Goal: Information Seeking & Learning: Learn about a topic

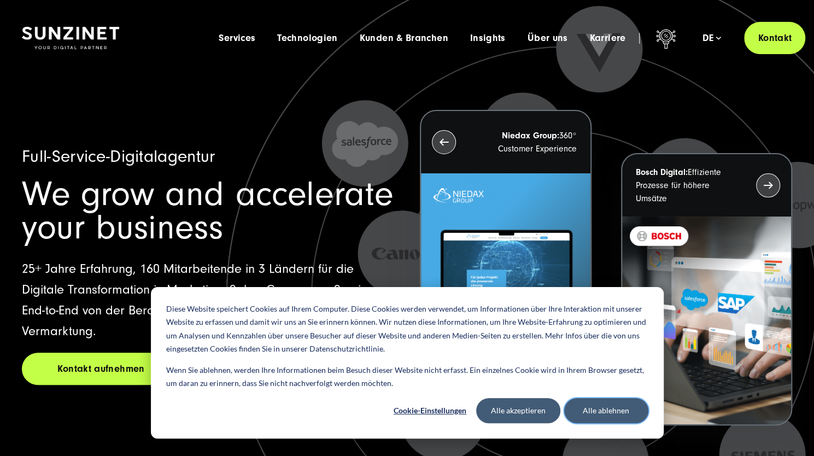
click at [610, 414] on button "Alle ablehnen" at bounding box center [606, 410] width 84 height 25
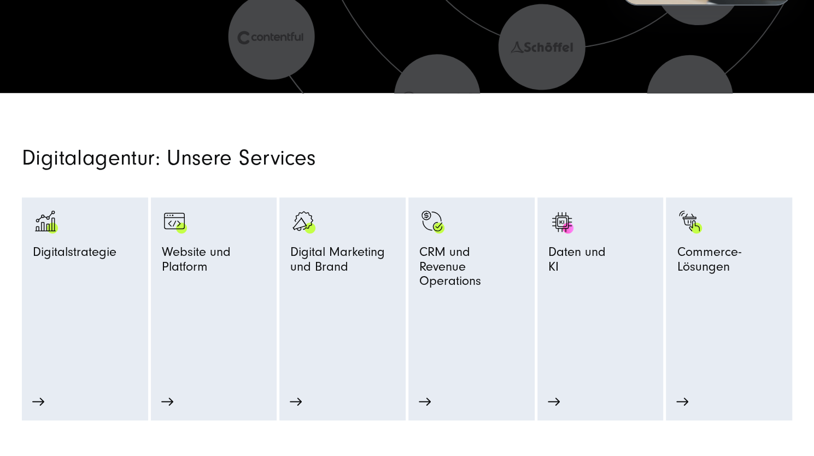
scroll to position [420, 0]
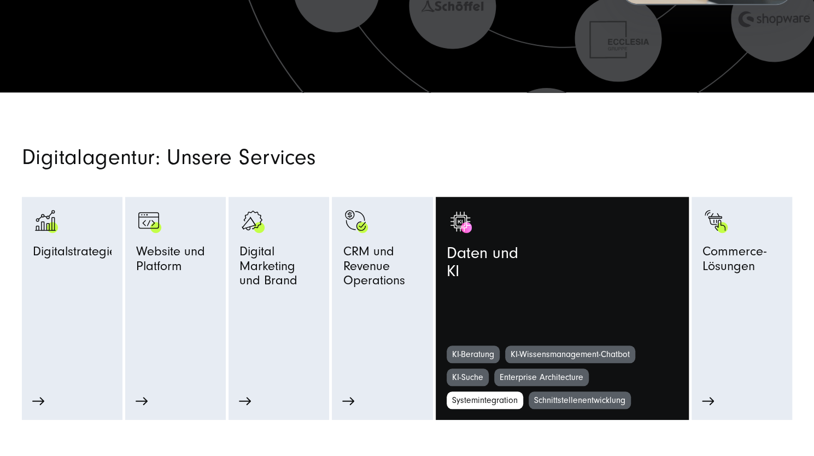
click at [477, 399] on link "Systemintegration" at bounding box center [484, 399] width 77 height 17
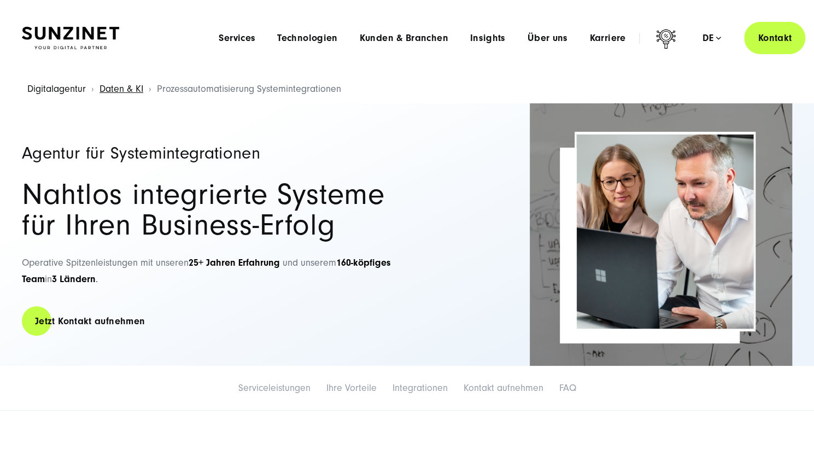
click at [51, 85] on link "Digitalagentur" at bounding box center [56, 88] width 58 height 11
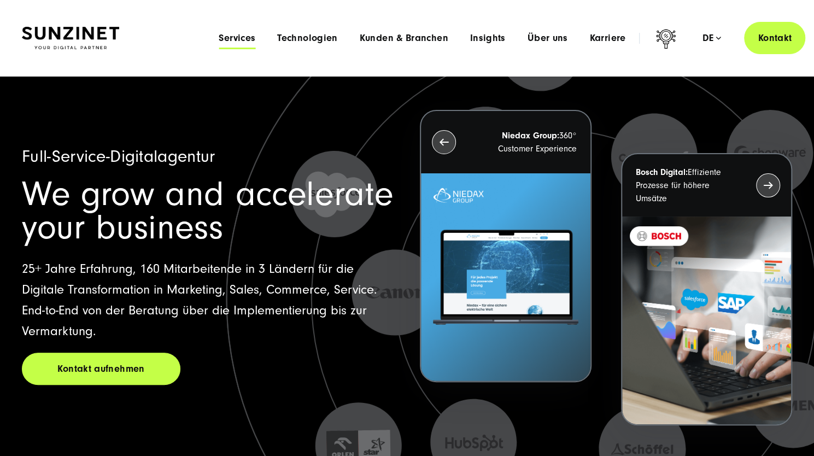
click at [228, 42] on span "Services" at bounding box center [237, 38] width 37 height 11
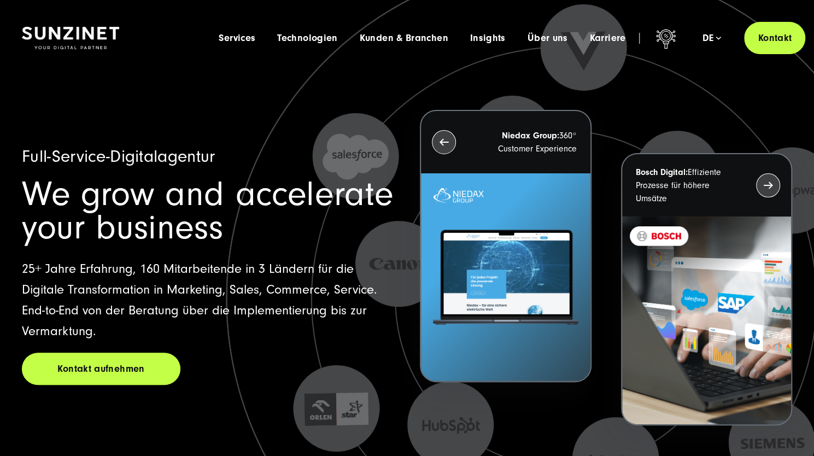
click at [175, 429] on icon at bounding box center [565, 318] width 1093 height 1093
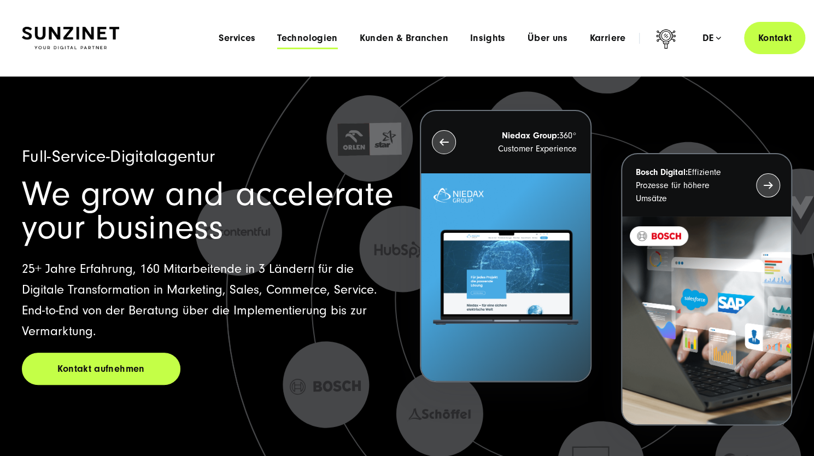
click at [307, 38] on span "Technologien" at bounding box center [307, 38] width 60 height 11
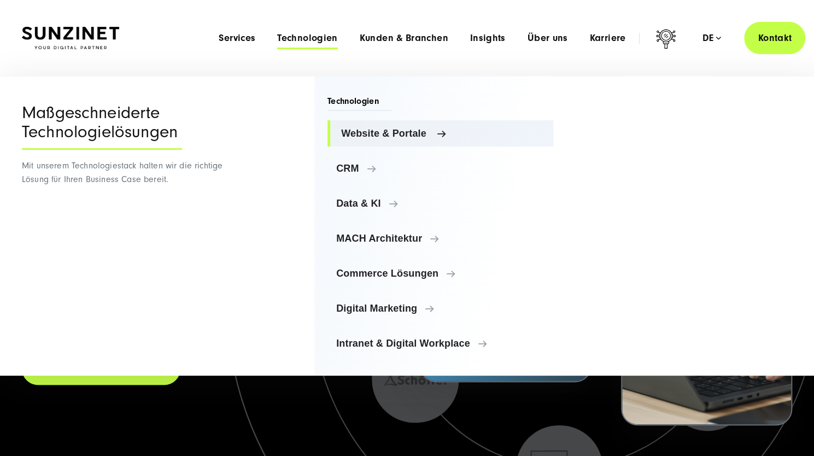
click at [360, 135] on span "Website & Portale" at bounding box center [442, 133] width 203 height 11
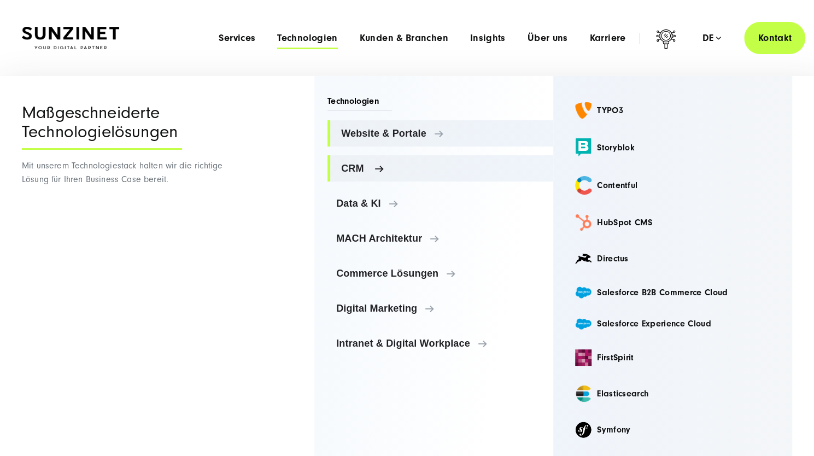
click at [355, 166] on span "CRM" at bounding box center [442, 168] width 203 height 11
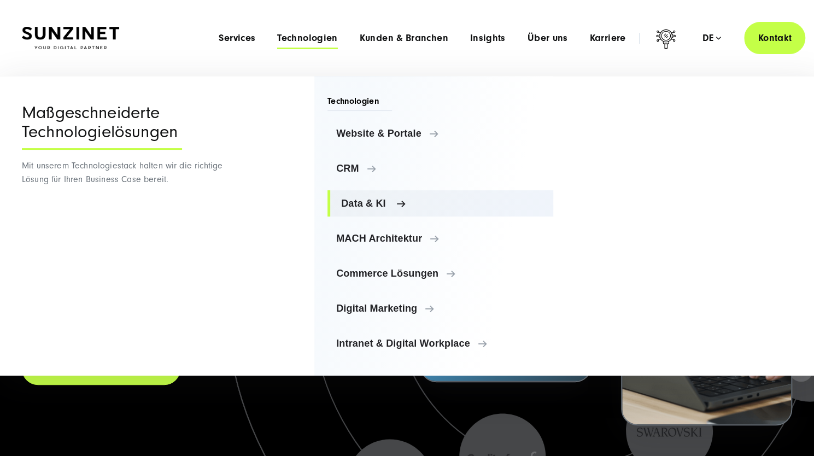
click at [359, 200] on span "Data & KI" at bounding box center [442, 203] width 203 height 11
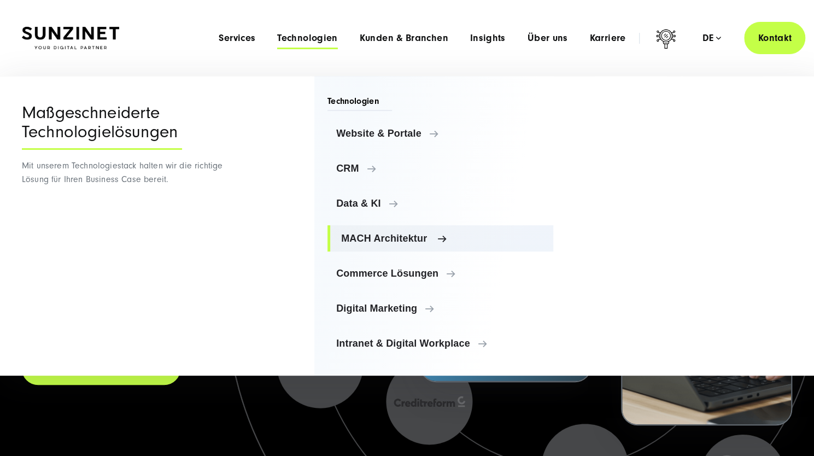
click at [365, 237] on span "MACH Architektur" at bounding box center [442, 238] width 203 height 11
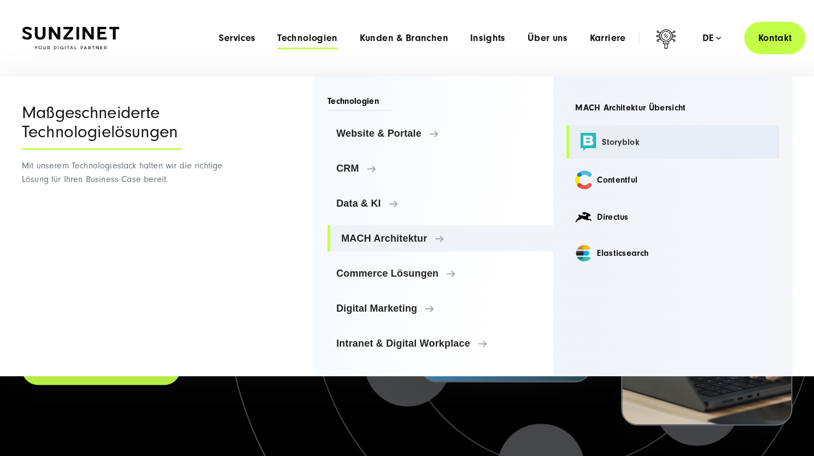
click at [604, 139] on link "Storyblok" at bounding box center [672, 141] width 213 height 33
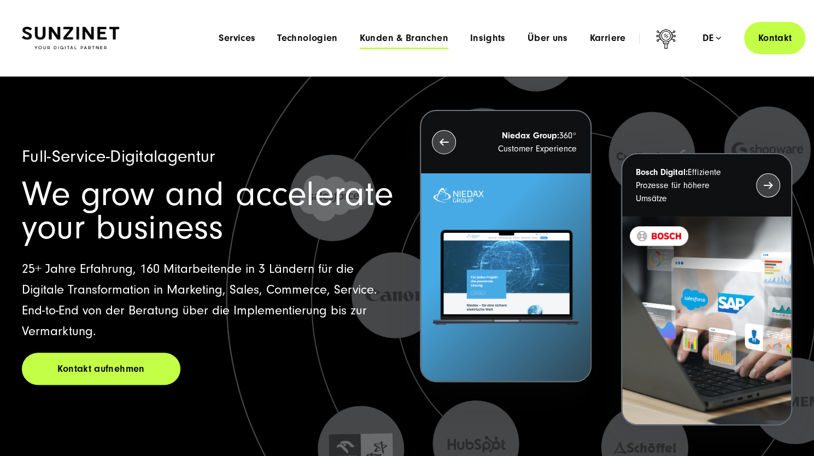
click at [389, 40] on span "Kunden & Branchen" at bounding box center [404, 38] width 89 height 11
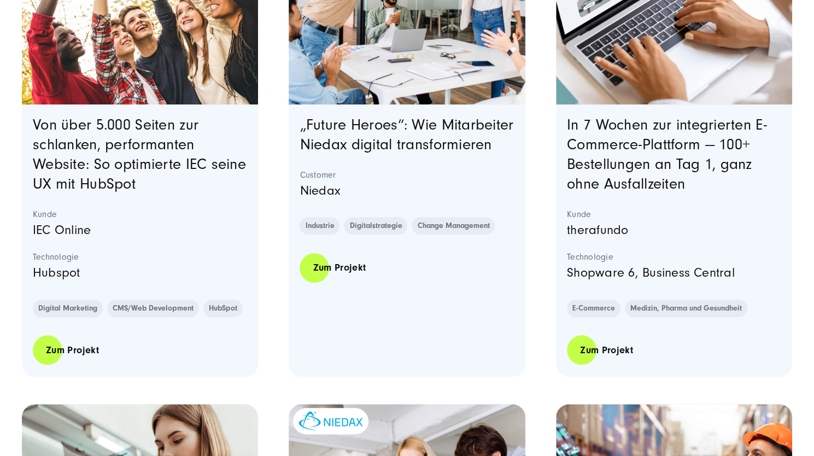
scroll to position [491, 0]
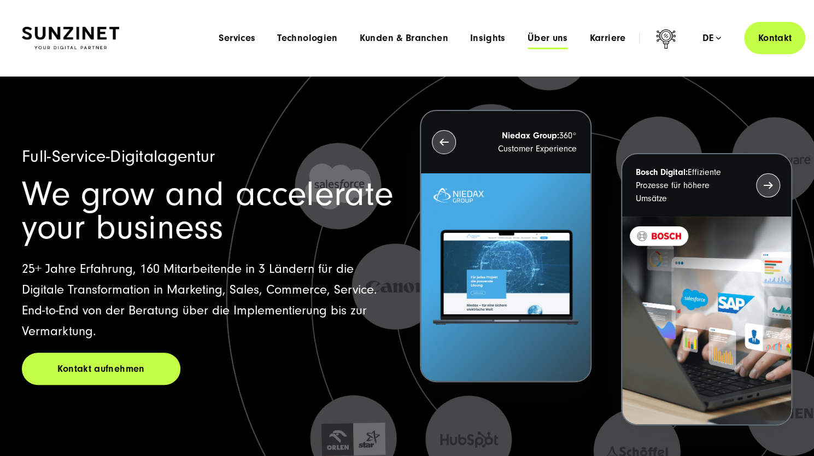
click at [539, 42] on span "Über uns" at bounding box center [547, 38] width 40 height 11
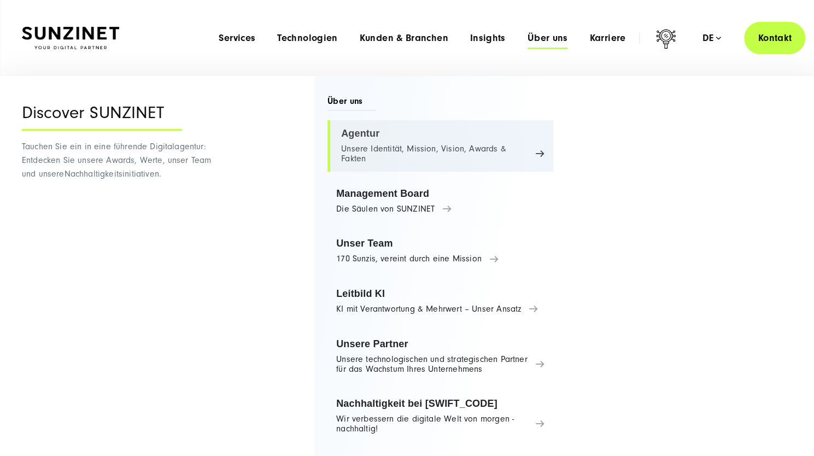
click at [411, 148] on link "Agentur Unsere Identität, Mission, Vision, Awards & Fakten" at bounding box center [440, 145] width 226 height 51
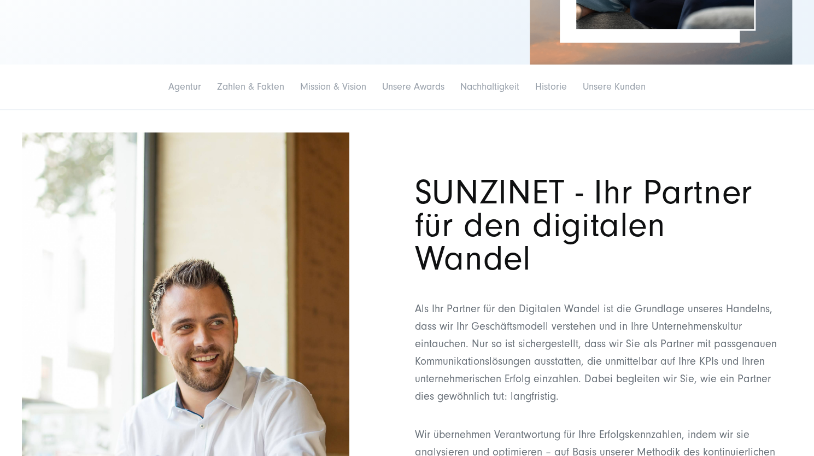
scroll to position [281, 0]
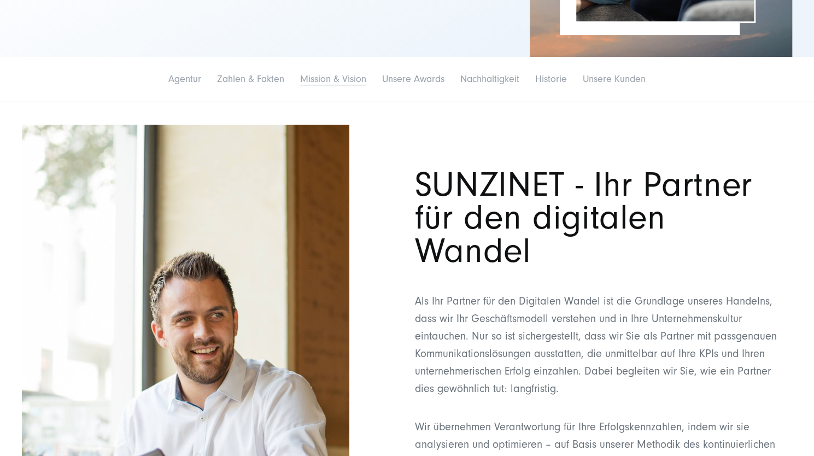
click at [320, 84] on link "Mission & Vision" at bounding box center [333, 78] width 66 height 11
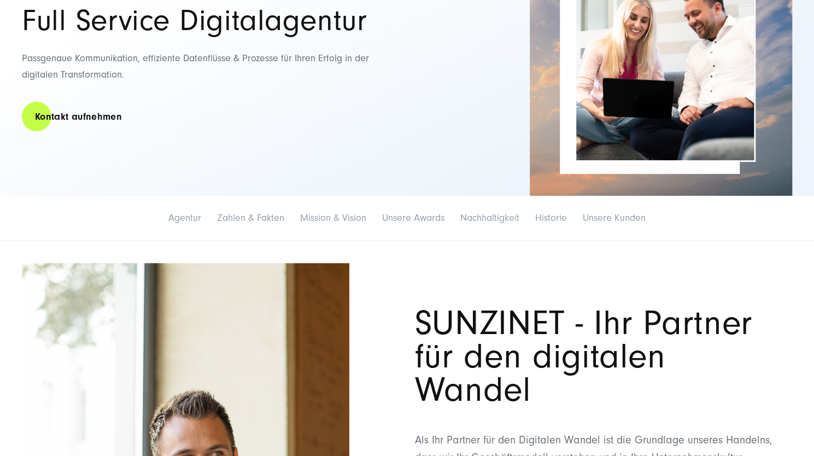
scroll to position [143, 0]
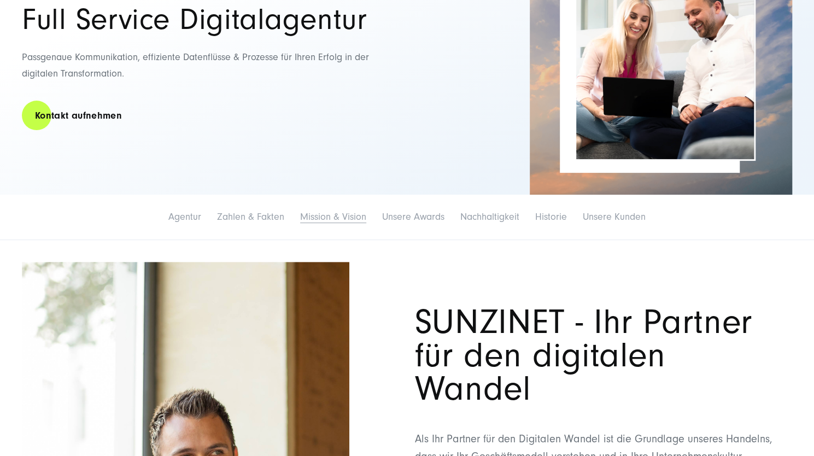
click at [323, 216] on link "Mission & Vision" at bounding box center [333, 216] width 66 height 11
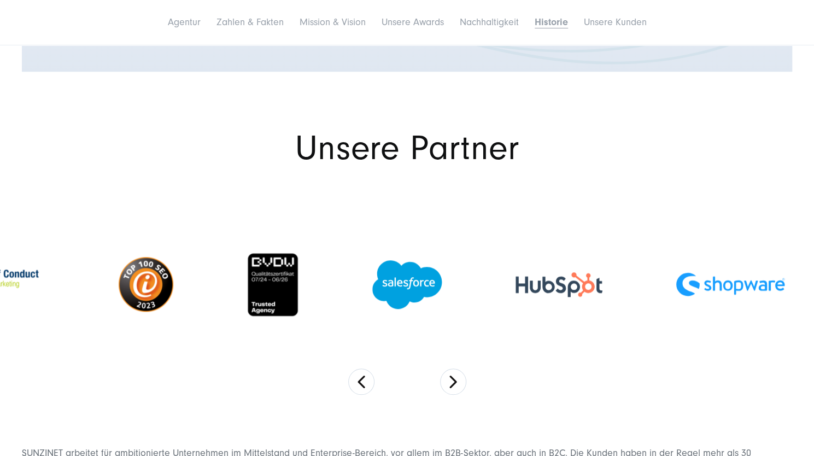
scroll to position [5386, 0]
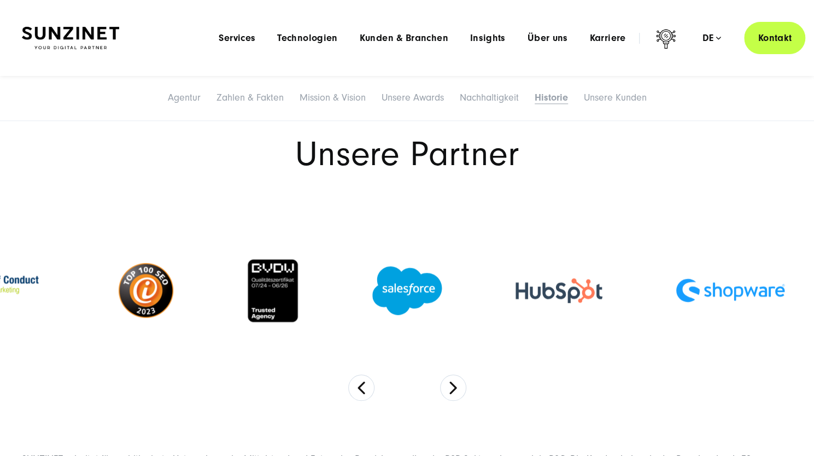
click at [716, 278] on img at bounding box center [729, 290] width 109 height 24
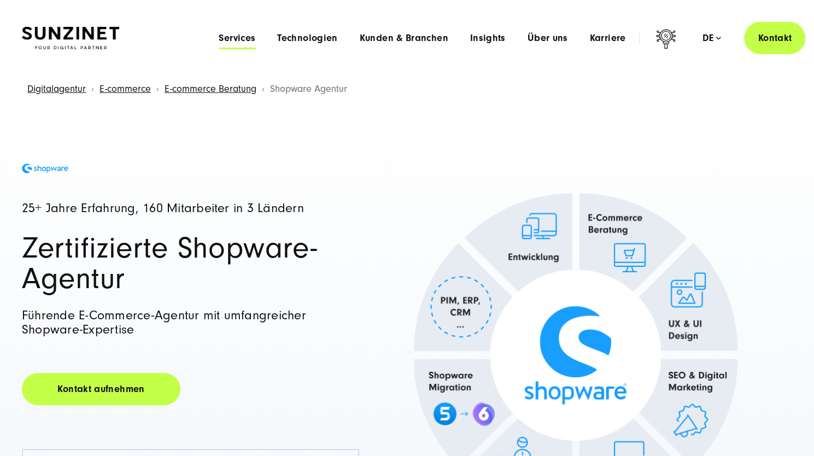
click at [240, 34] on span "Services" at bounding box center [237, 38] width 37 height 11
click at [64, 34] on img at bounding box center [70, 38] width 97 height 23
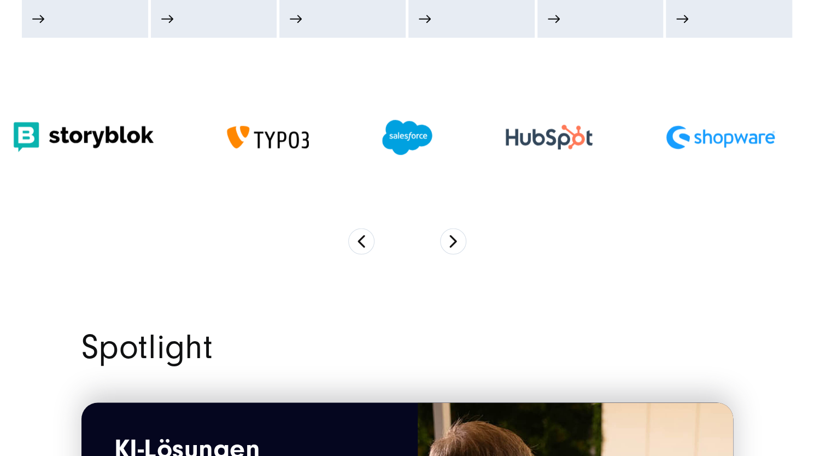
scroll to position [803, 0]
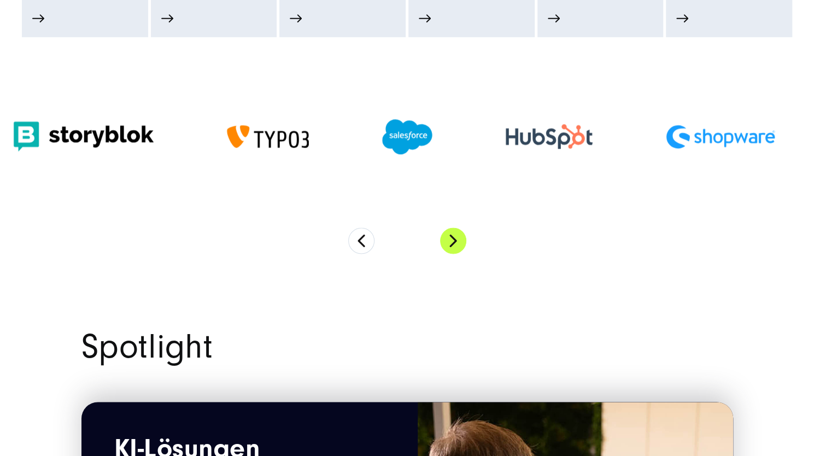
click at [456, 233] on button "Next" at bounding box center [453, 240] width 26 height 26
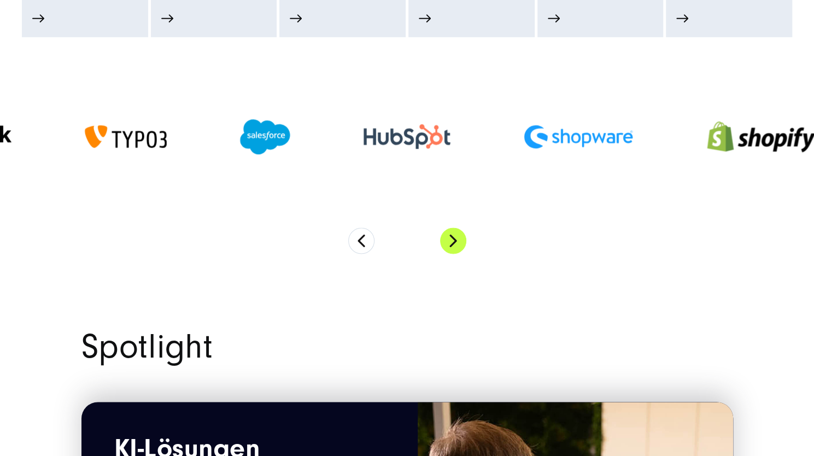
click at [456, 233] on button "Next" at bounding box center [453, 240] width 26 height 26
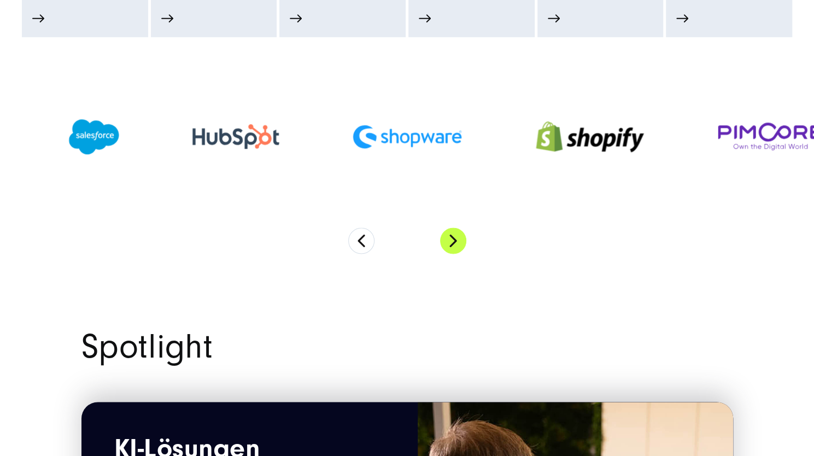
click at [456, 233] on button "Next" at bounding box center [453, 240] width 26 height 26
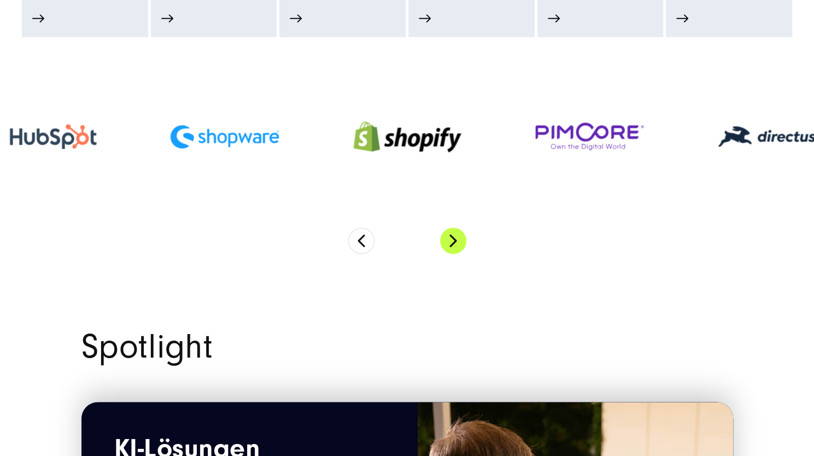
click at [456, 233] on button "Next" at bounding box center [453, 240] width 26 height 26
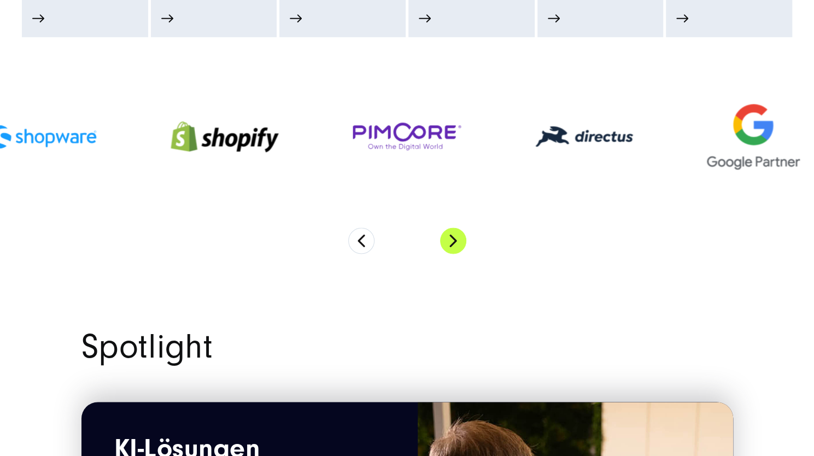
click at [456, 233] on button "Next" at bounding box center [453, 240] width 26 height 26
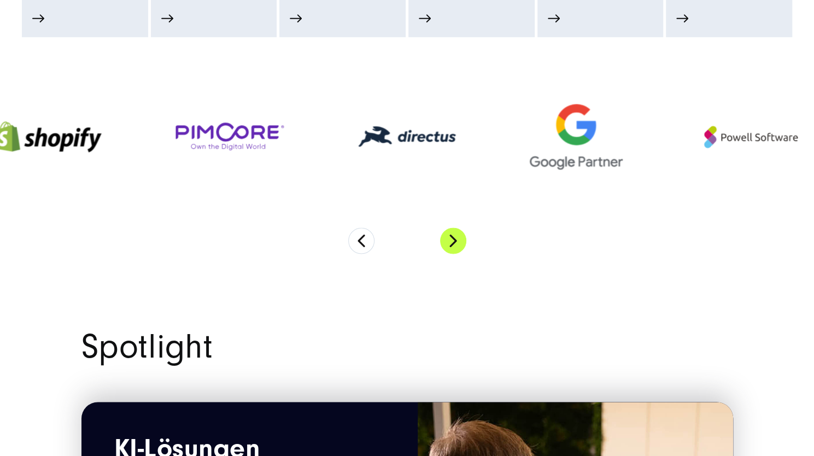
click at [456, 233] on button "Next" at bounding box center [453, 240] width 26 height 26
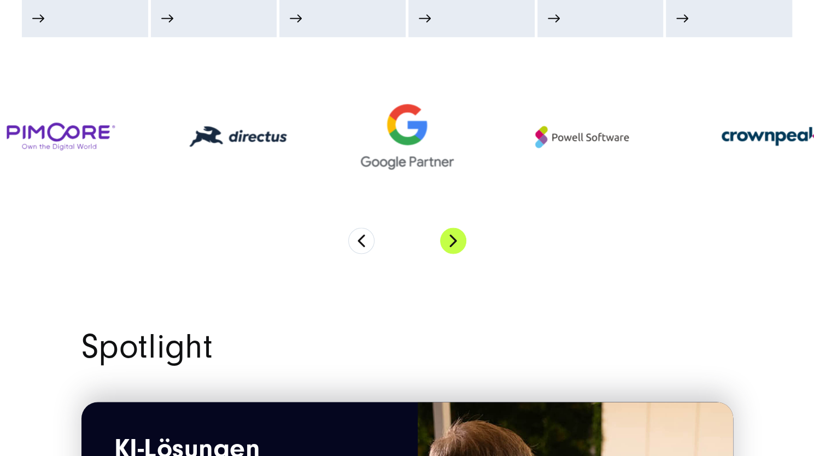
click at [456, 233] on button "Next" at bounding box center [453, 240] width 26 height 26
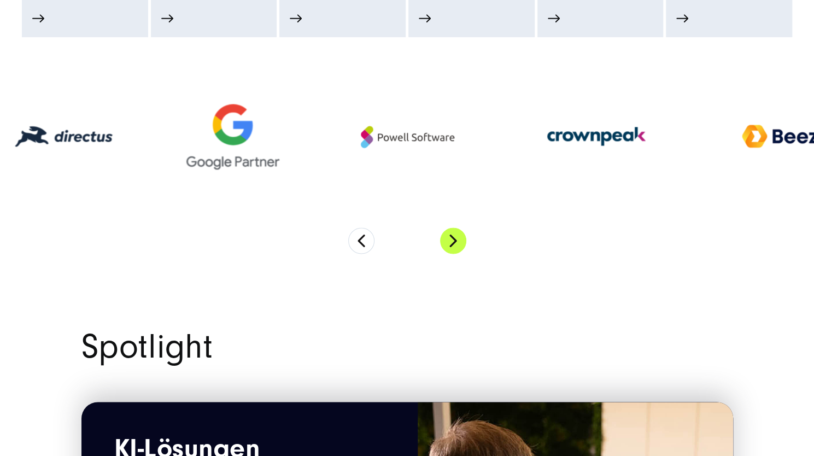
click at [456, 233] on button "Next" at bounding box center [453, 240] width 26 height 26
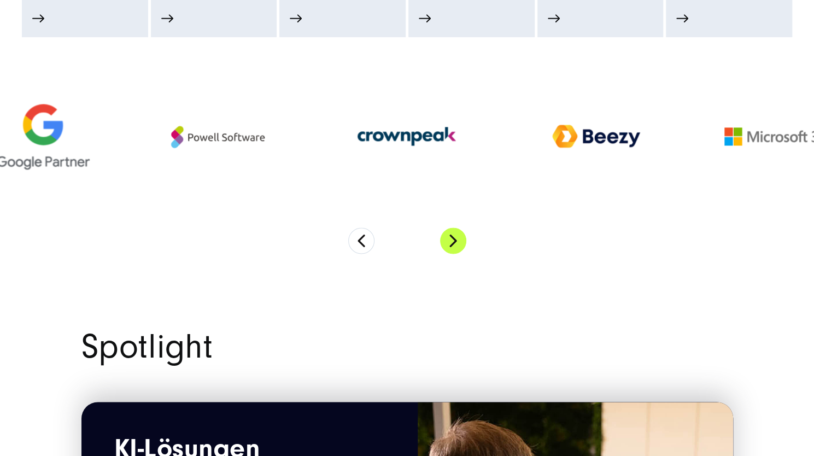
click at [456, 233] on button "Next" at bounding box center [453, 240] width 26 height 26
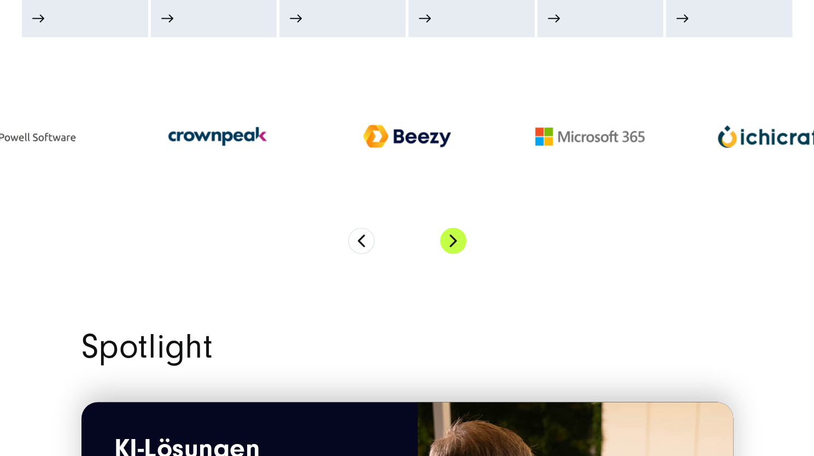
click at [456, 233] on button "Next" at bounding box center [453, 240] width 26 height 26
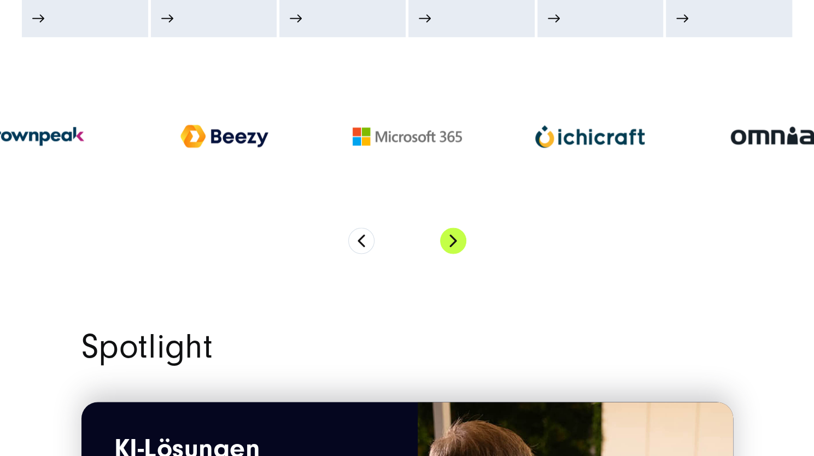
click at [456, 233] on button "Next" at bounding box center [453, 240] width 26 height 26
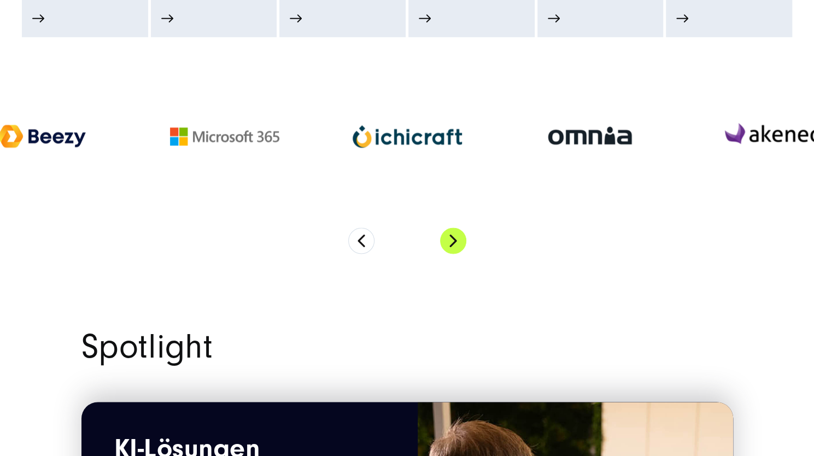
click at [456, 233] on button "Next" at bounding box center [453, 240] width 26 height 26
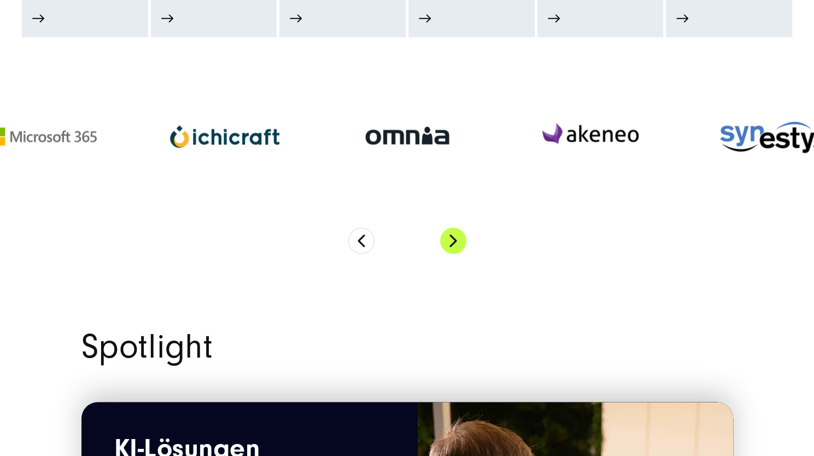
click at [456, 233] on button "Next" at bounding box center [453, 240] width 26 height 26
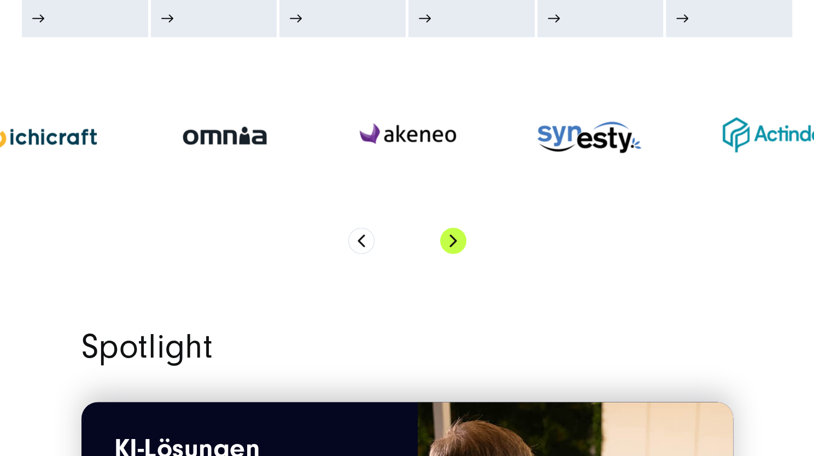
click at [456, 233] on button "Next" at bounding box center [453, 240] width 26 height 26
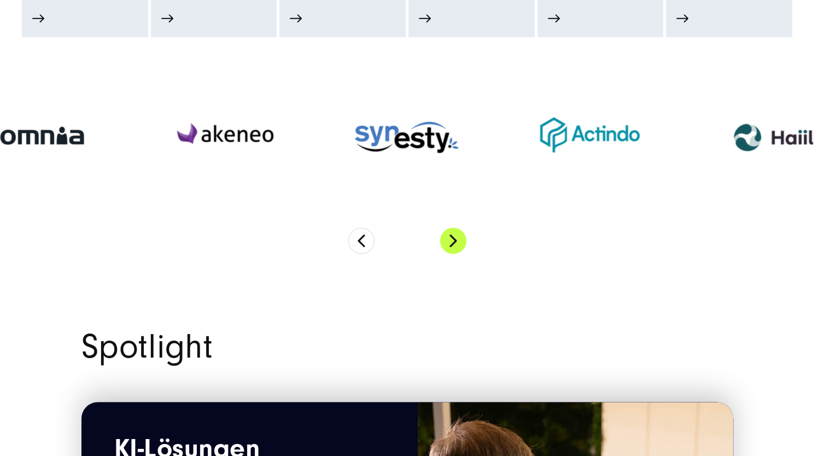
click at [456, 233] on button "Next" at bounding box center [453, 240] width 26 height 26
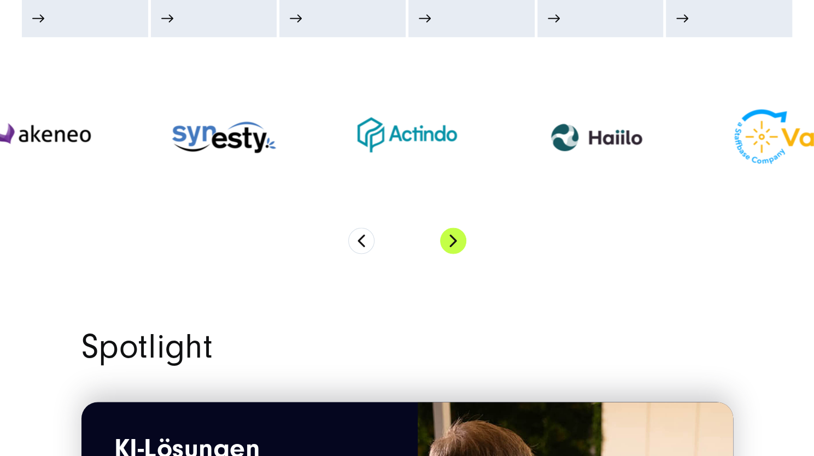
click at [456, 233] on button "Next" at bounding box center [453, 240] width 26 height 26
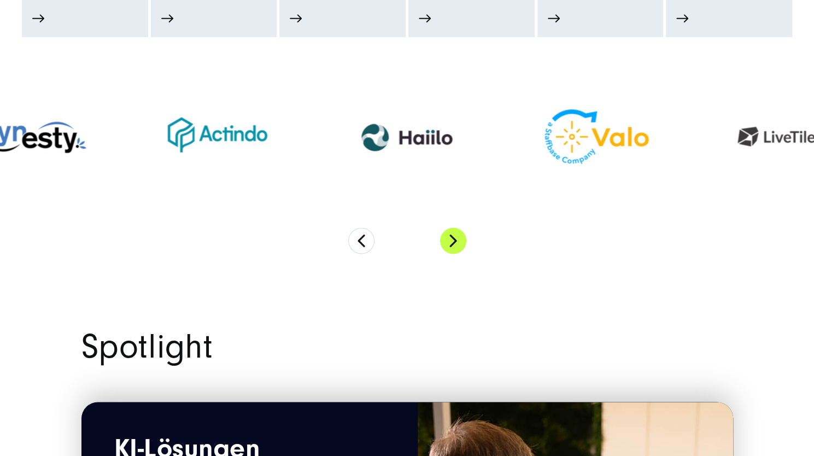
click at [456, 233] on button "Next" at bounding box center [453, 240] width 26 height 26
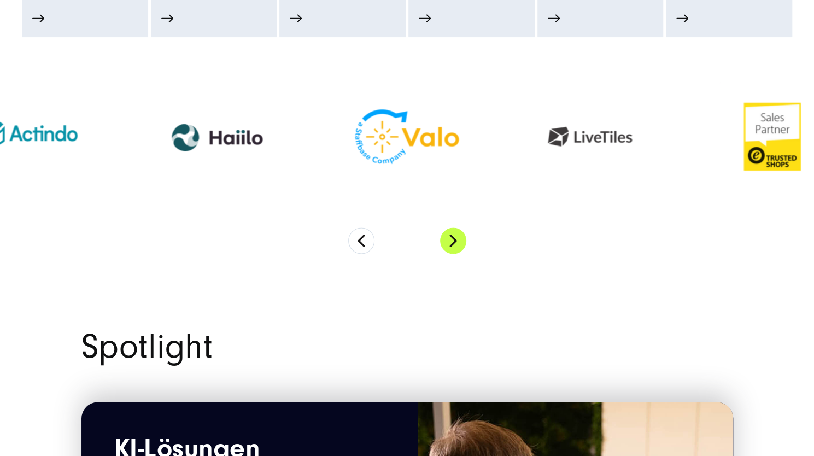
click at [456, 233] on button "Next" at bounding box center [453, 240] width 26 height 26
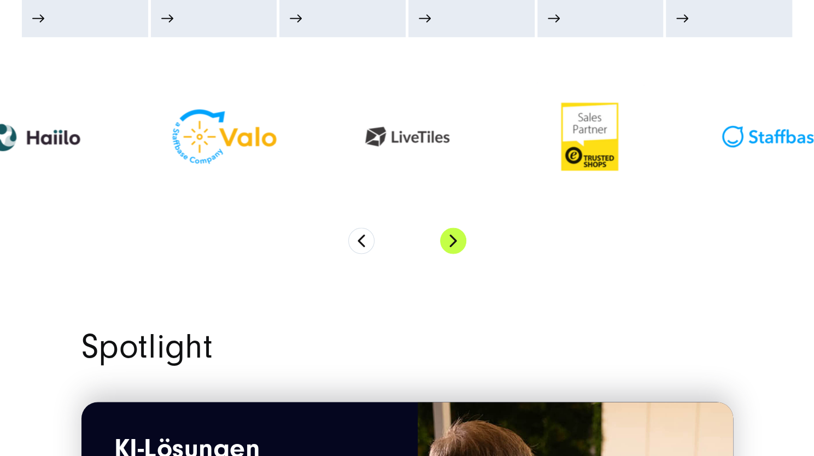
click at [456, 233] on button "Next" at bounding box center [453, 240] width 26 height 26
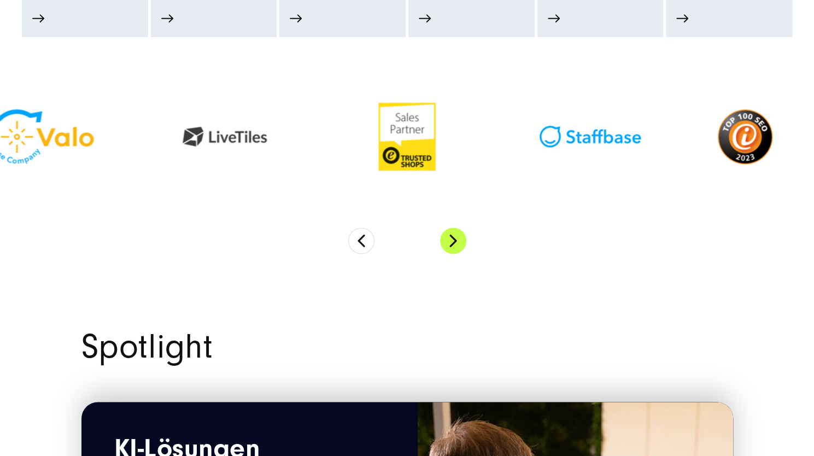
click at [456, 233] on button "Next" at bounding box center [453, 240] width 26 height 26
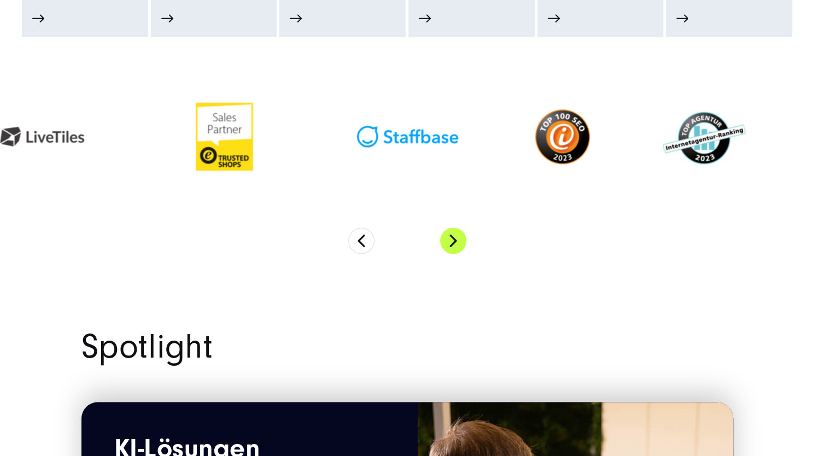
click at [456, 233] on button "Next" at bounding box center [453, 240] width 26 height 26
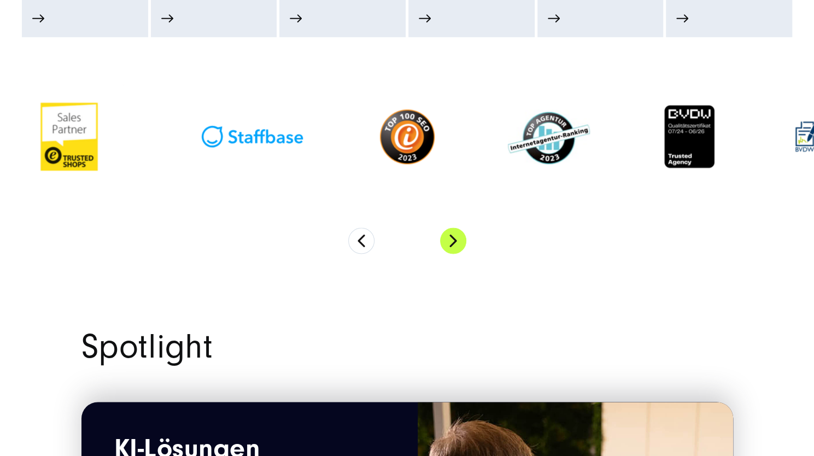
click at [456, 233] on button "Next" at bounding box center [453, 240] width 26 height 26
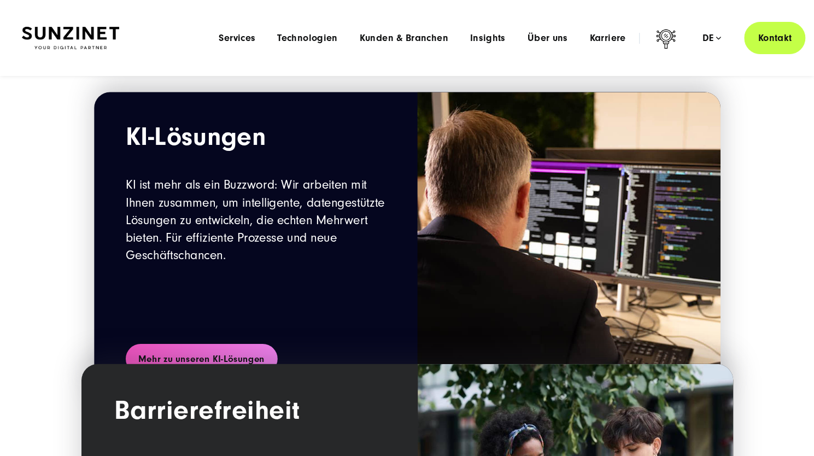
scroll to position [1161, 0]
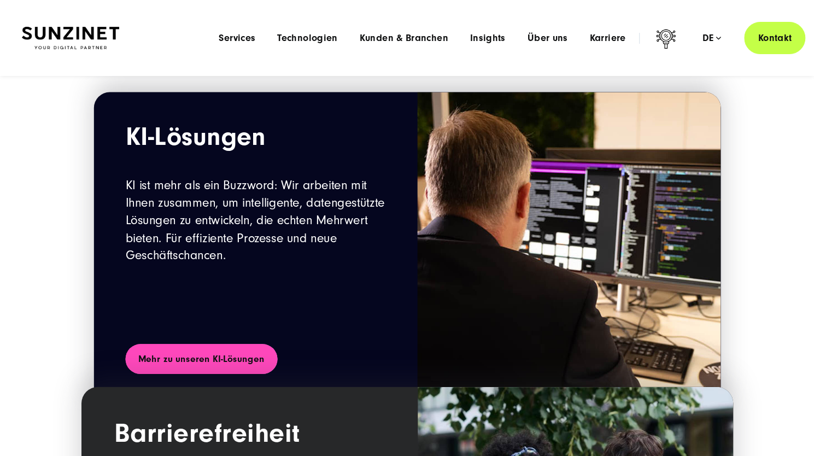
click at [191, 357] on link "Mehr zu unseren KI-Lösungen" at bounding box center [201, 359] width 152 height 30
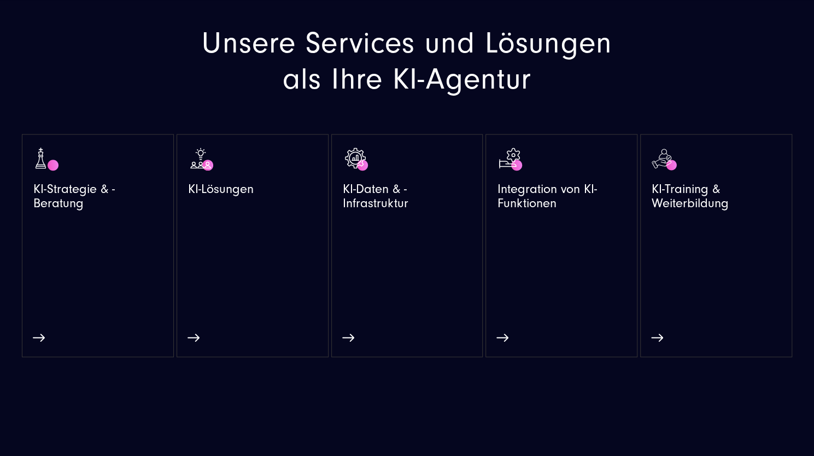
scroll to position [680, 0]
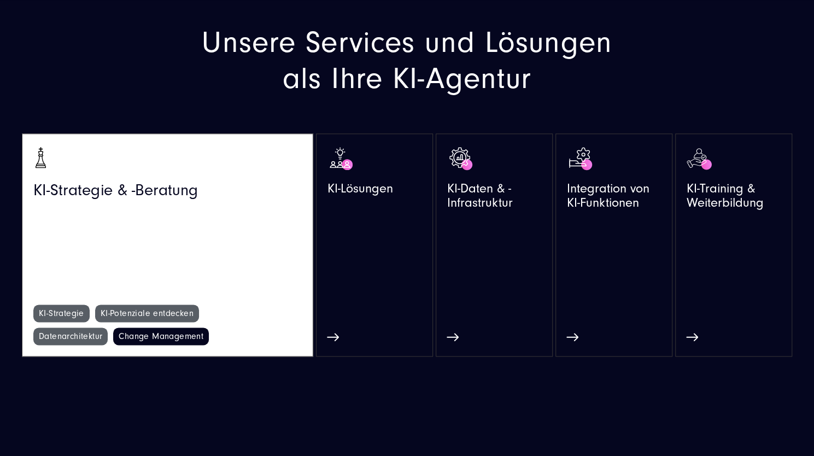
click at [174, 332] on link "Change Management" at bounding box center [161, 335] width 96 height 17
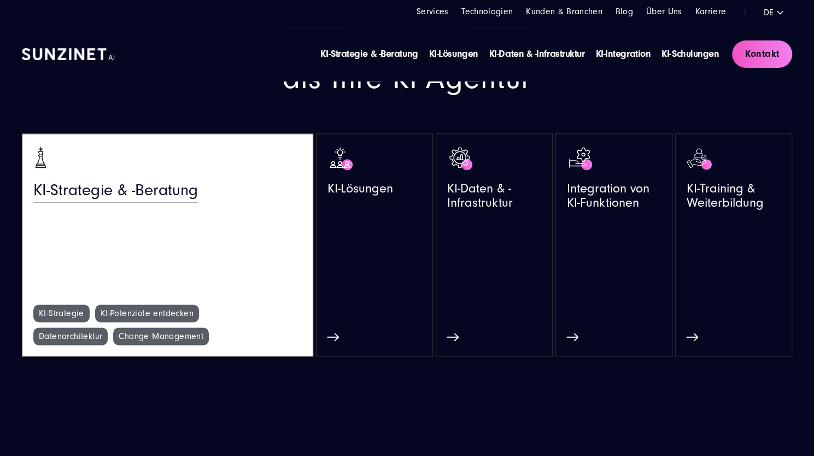
click at [75, 193] on span "KI-Strategie & -Beratung" at bounding box center [115, 193] width 164 height 24
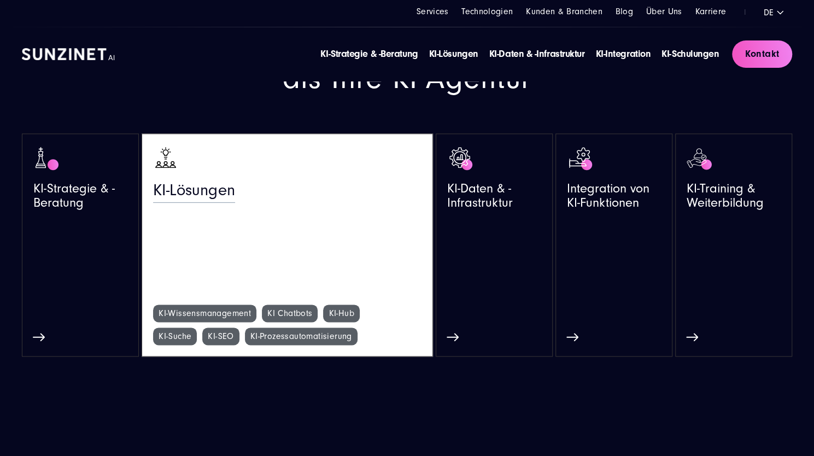
click at [211, 211] on link "KI-Lösungen" at bounding box center [287, 225] width 268 height 160
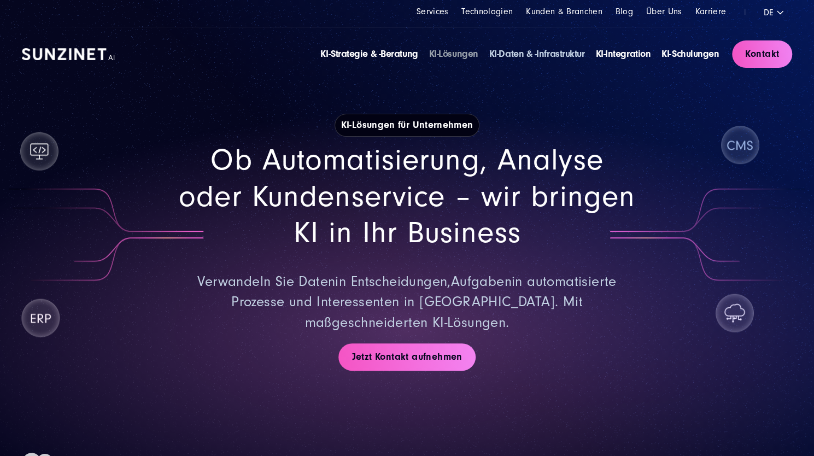
click at [511, 53] on link "KI-Daten & -Infrastruktur" at bounding box center [537, 53] width 96 height 11
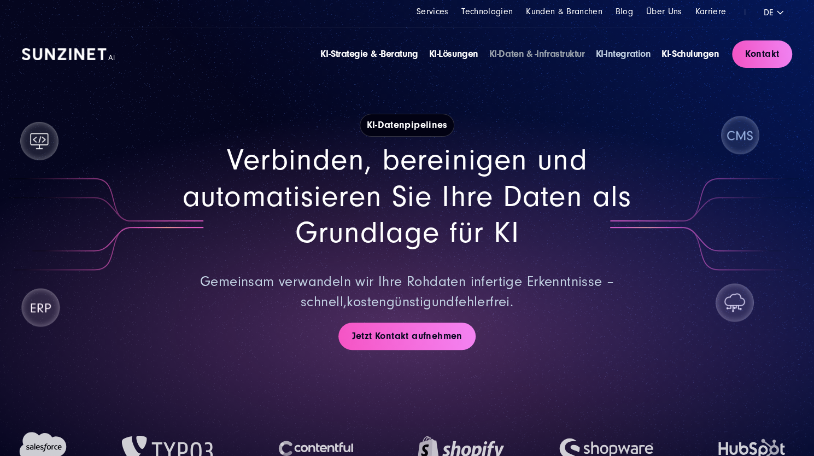
click at [633, 54] on link "KI-Integration" at bounding box center [622, 53] width 55 height 11
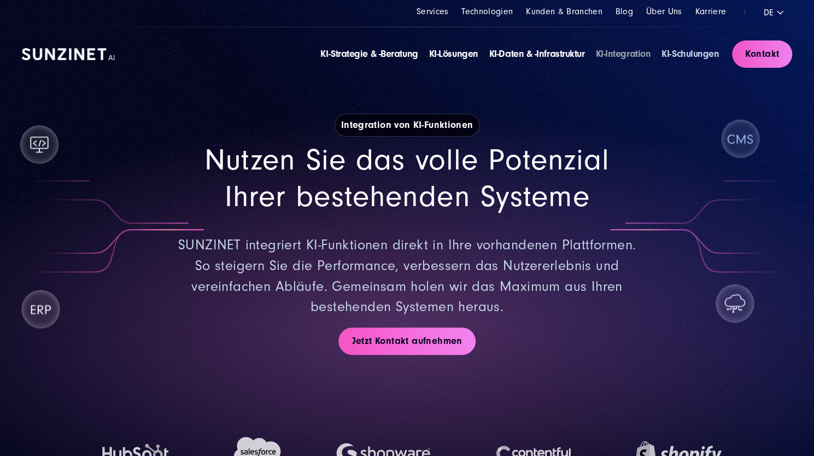
click at [690, 55] on link "KI-Schulungen" at bounding box center [689, 53] width 57 height 11
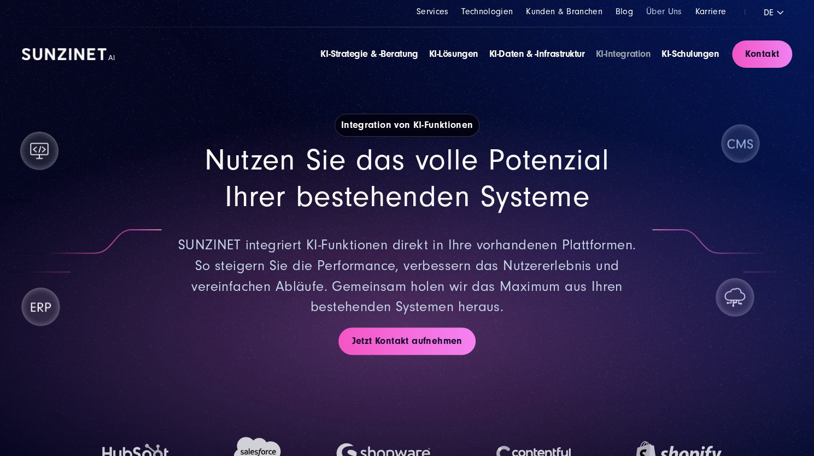
click at [664, 11] on link "Über Uns" at bounding box center [664, 12] width 36 height 10
